Goal: Task Accomplishment & Management: Use online tool/utility

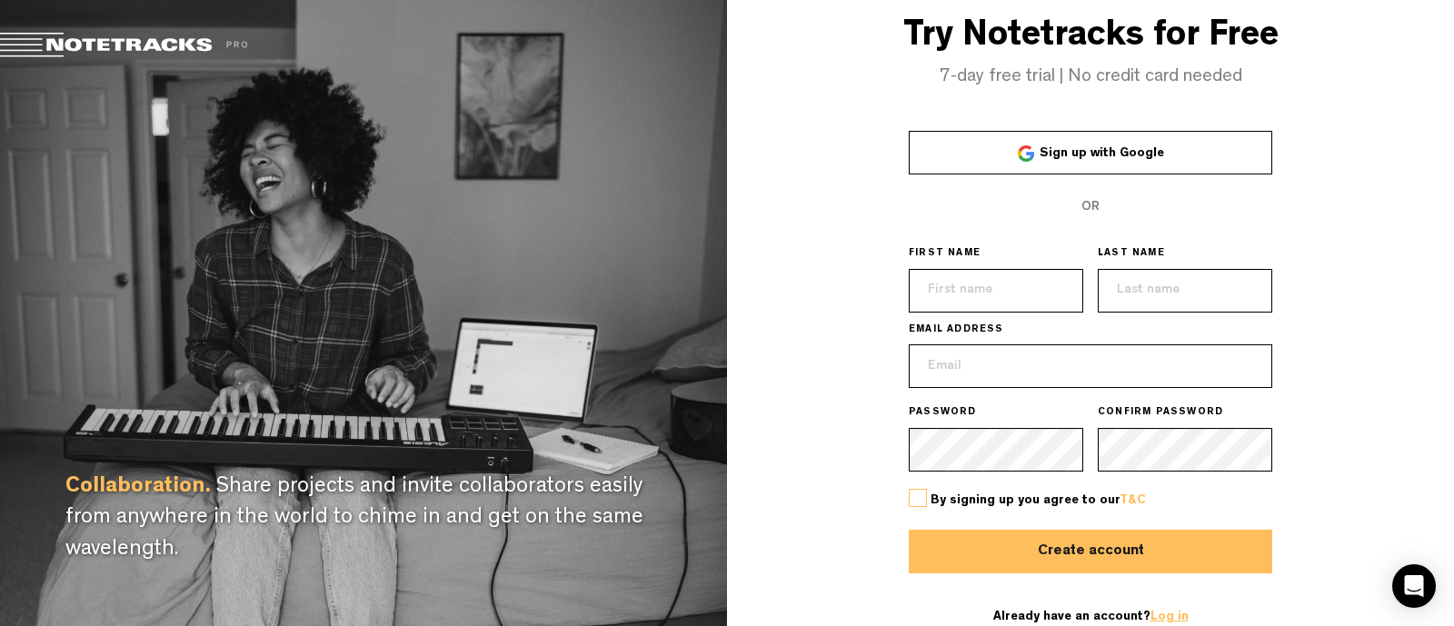
type input "[EMAIL_ADDRESS][DOMAIN_NAME]"
click at [1177, 616] on link "Log in" at bounding box center [1169, 617] width 38 height 13
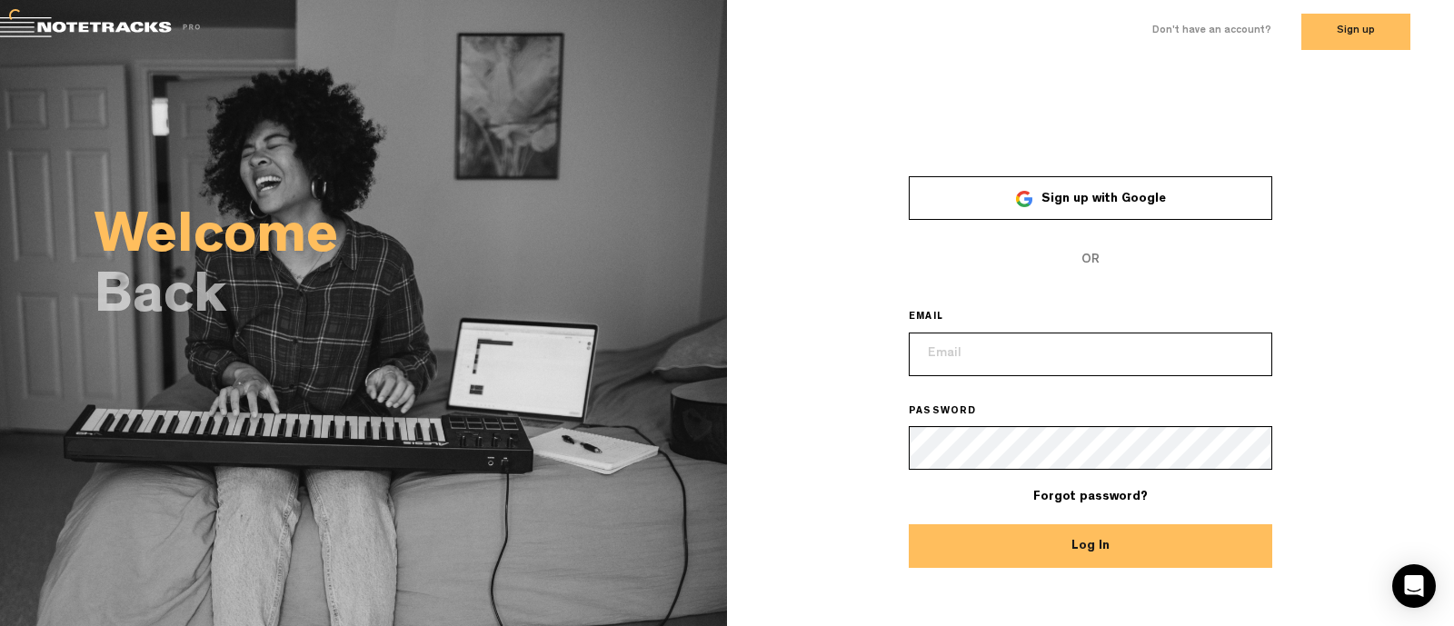
type input "[EMAIL_ADDRESS][DOMAIN_NAME]"
click at [1170, 553] on button "Log In" at bounding box center [1090, 546] width 363 height 44
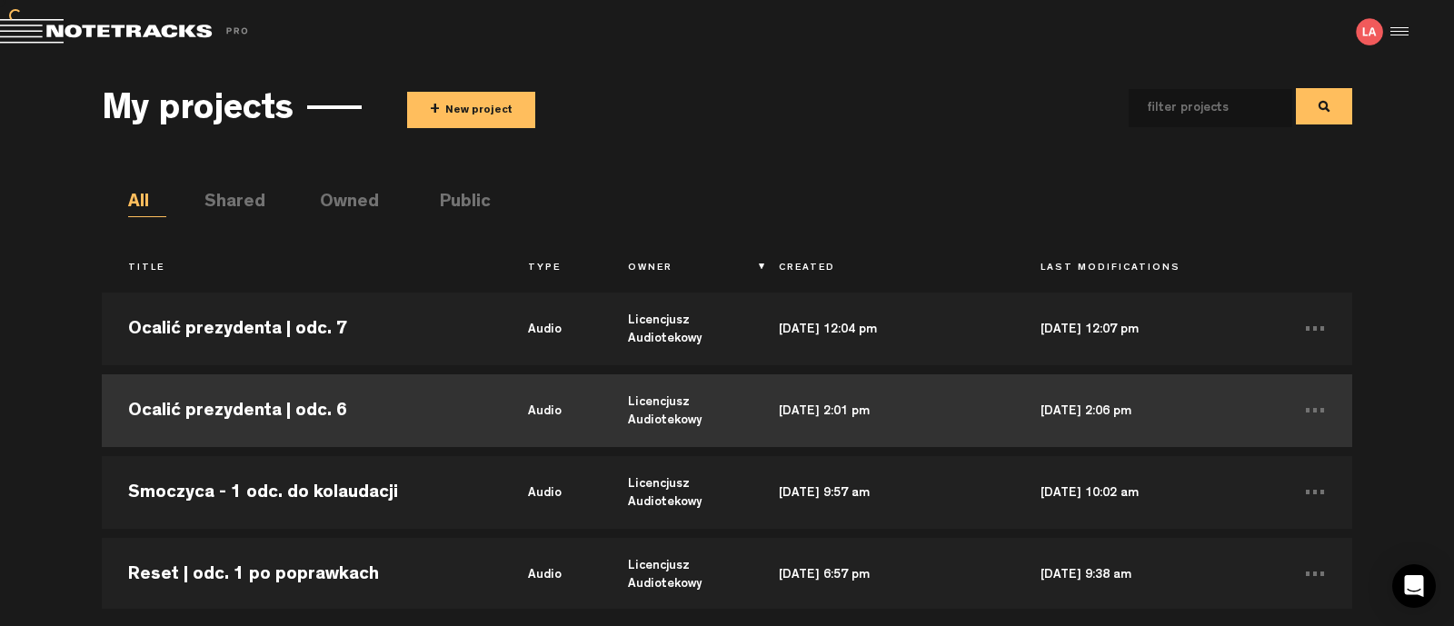
scroll to position [113, 0]
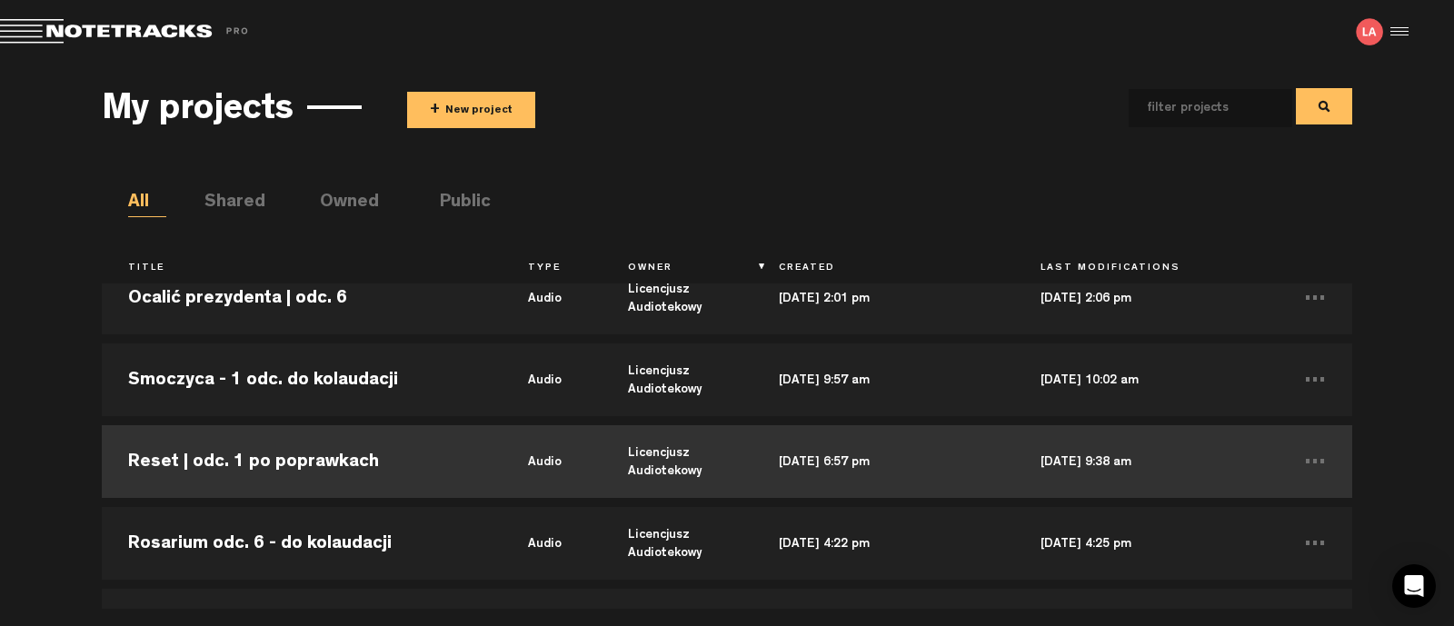
click at [264, 460] on td "Reset | odc. 1 po poprawkach" at bounding box center [302, 462] width 400 height 82
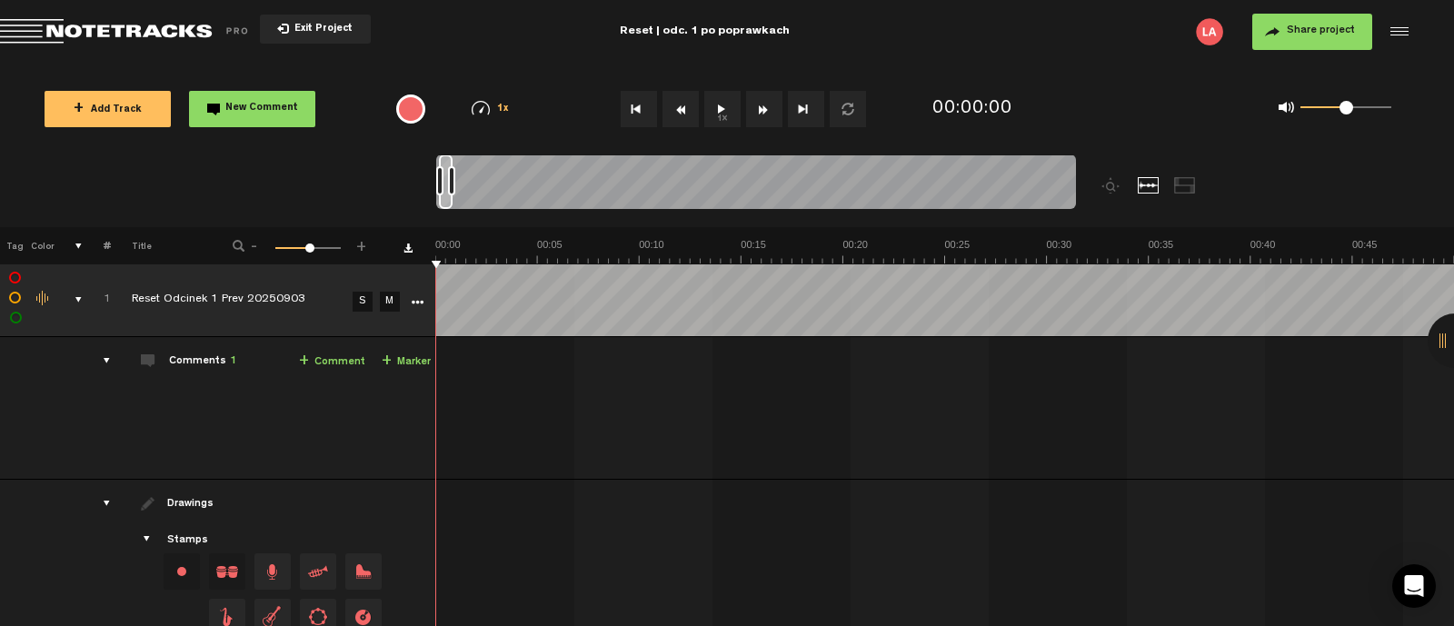
click at [729, 109] on button "1x" at bounding box center [722, 109] width 36 height 36
click at [105, 360] on div "comments" at bounding box center [99, 361] width 28 height 18
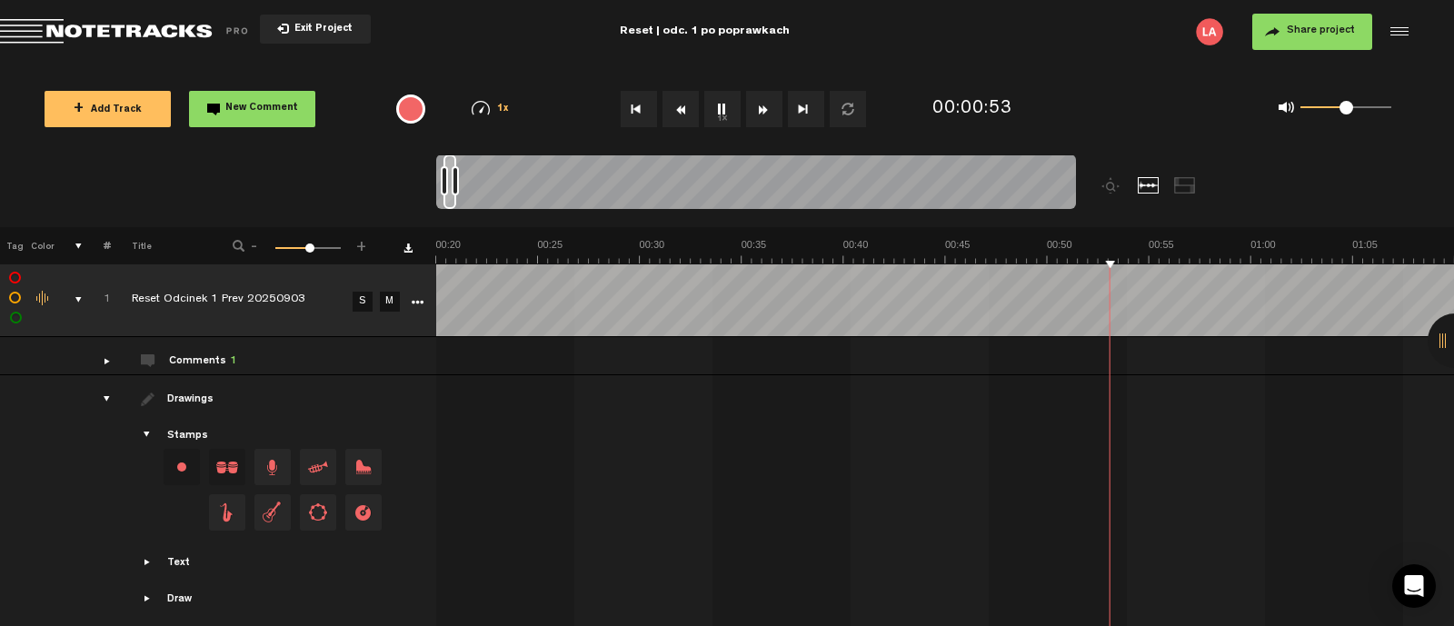
click at [199, 360] on div "Comments 1" at bounding box center [202, 361] width 67 height 15
click at [1448, 356] on div at bounding box center [1455, 341] width 55 height 55
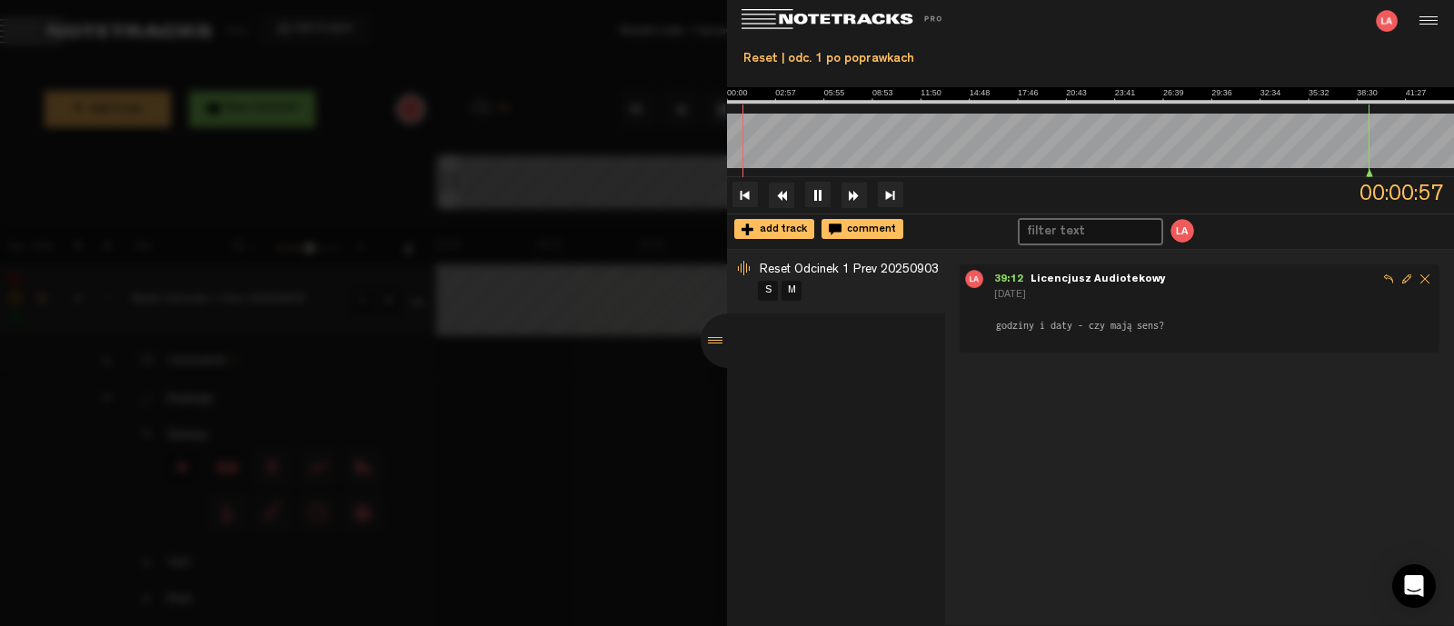
click at [717, 348] on div at bounding box center [728, 341] width 55 height 55
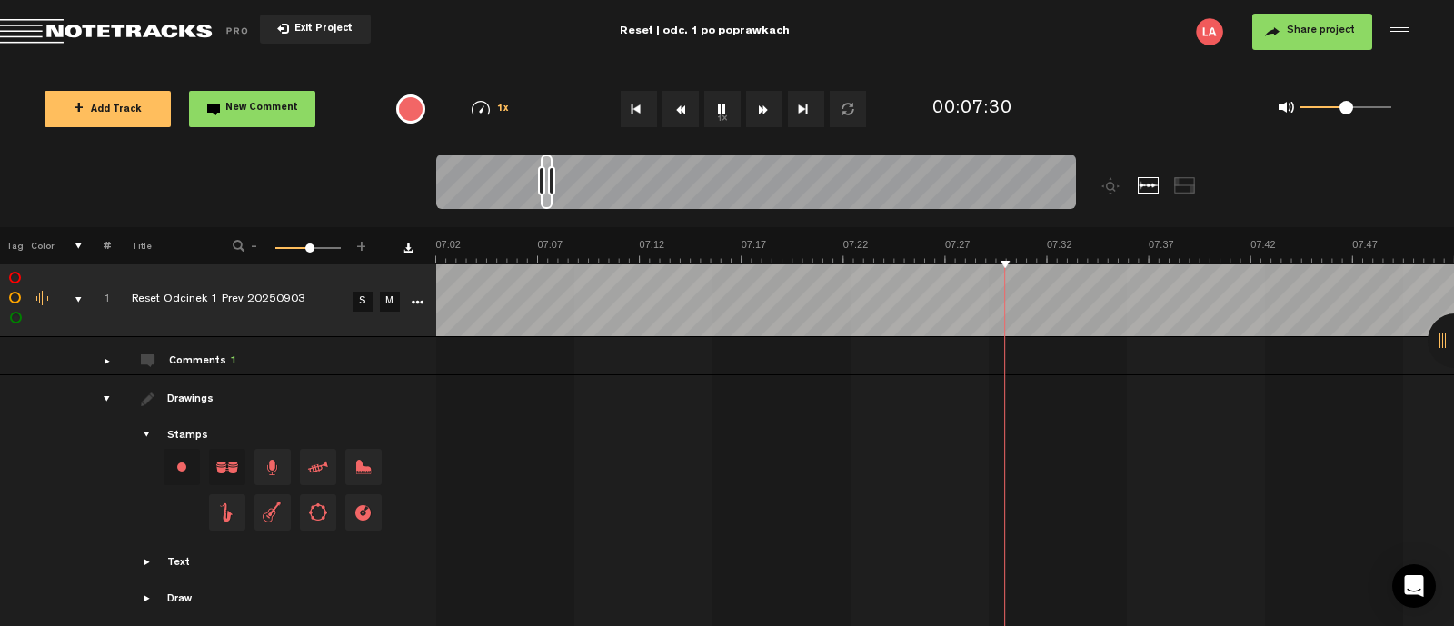
scroll to position [0, 8556]
click at [731, 102] on button "1x" at bounding box center [722, 109] width 36 height 36
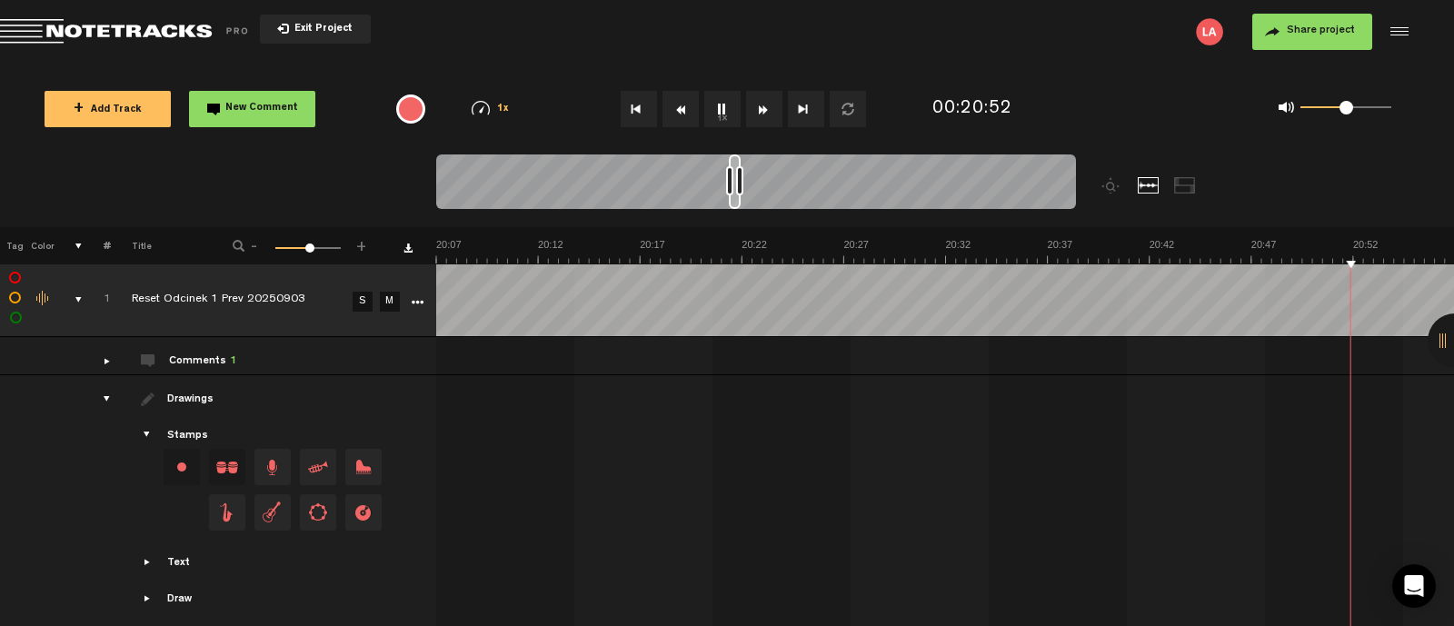
scroll to position [0, 24854]
click at [718, 106] on button "1x" at bounding box center [722, 109] width 36 height 36
